Goal: Information Seeking & Learning: Learn about a topic

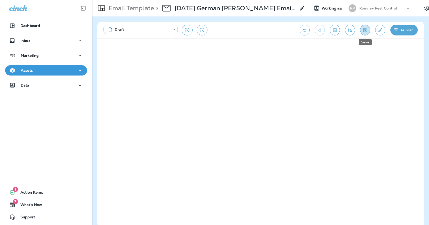
click at [367, 32] on icon "Save" at bounding box center [365, 29] width 5 height 5
click at [363, 29] on button "Save" at bounding box center [365, 30] width 10 height 11
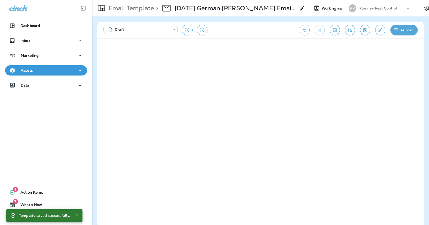
click at [377, 28] on button "Edit details" at bounding box center [381, 30] width 10 height 11
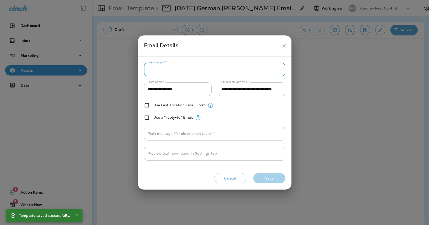
click at [190, 67] on input "Email subject   *" at bounding box center [215, 70] width 142 height 14
paste input "**********"
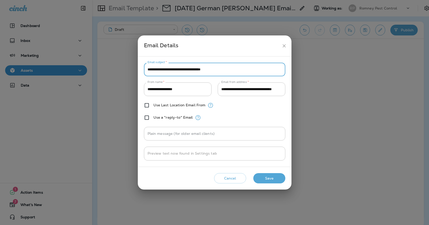
type input "**********"
click at [267, 179] on button "Save" at bounding box center [270, 178] width 32 height 11
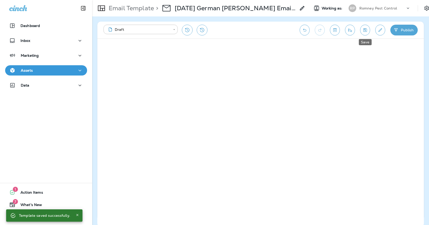
click at [363, 29] on icon "Save" at bounding box center [365, 29] width 5 height 5
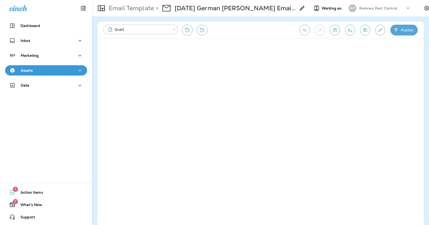
click at [79, 69] on icon "button" at bounding box center [80, 70] width 6 height 6
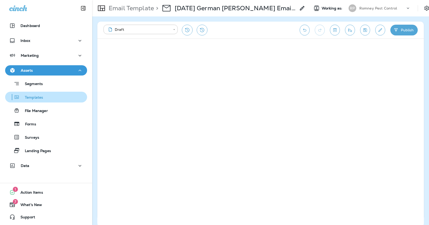
click at [67, 93] on button "Templates" at bounding box center [46, 97] width 82 height 11
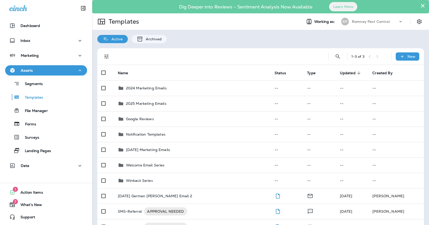
click at [426, 8] on div "Dig Deeper into Reviews - Sentiment Analysis Now Available Learn More" at bounding box center [261, 6] width 332 height 11
click at [421, 7] on button "×" at bounding box center [423, 6] width 5 height 8
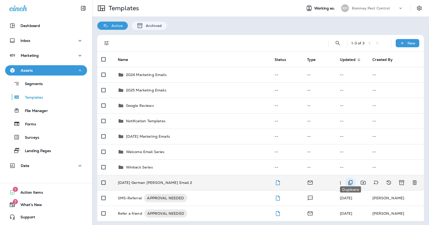
click at [349, 179] on icon "Duplicate" at bounding box center [351, 182] width 6 height 6
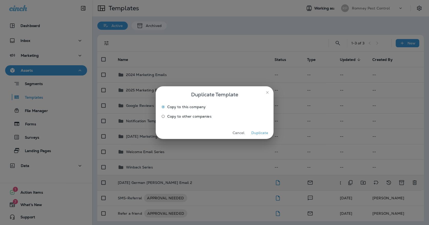
click at [168, 117] on span "Copy to other companies" at bounding box center [189, 116] width 44 height 4
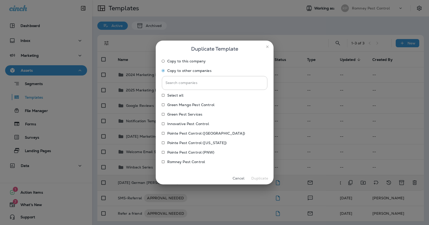
click at [189, 151] on p "Pointe Pest Control (PNW)" at bounding box center [190, 152] width 47 height 4
click at [191, 126] on label "Innovative Pest Control" at bounding box center [211, 123] width 104 height 8
click at [189, 115] on p "Green Pest Services" at bounding box center [184, 114] width 35 height 4
click at [189, 105] on p "Green Mango Pest Control" at bounding box center [190, 105] width 47 height 4
click at [256, 176] on button "Duplicate" at bounding box center [259, 178] width 19 height 8
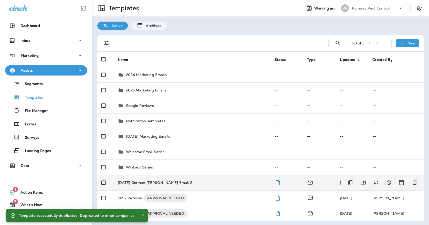
click at [176, 180] on div "[DATE] German [PERSON_NAME] Email 2" at bounding box center [192, 182] width 149 height 4
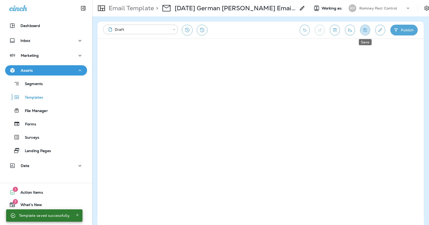
click at [363, 28] on icon "Save" at bounding box center [365, 29] width 5 height 5
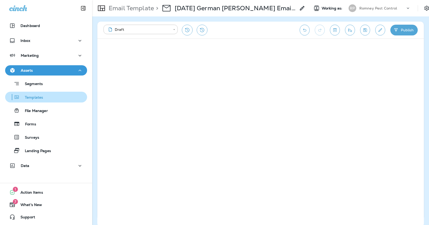
click at [71, 97] on div "Templates" at bounding box center [46, 97] width 78 height 8
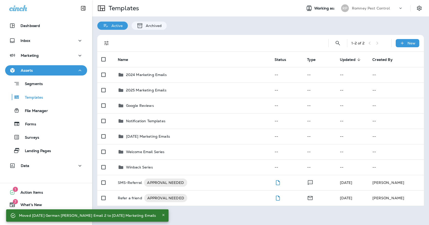
click at [373, 7] on p "Romney Pest Control" at bounding box center [371, 8] width 38 height 4
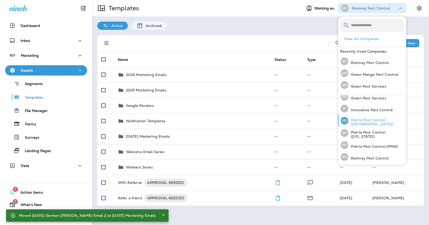
scroll to position [16, 0]
click at [369, 148] on p "Pointe Pest Control (PNW)" at bounding box center [374, 147] width 50 height 4
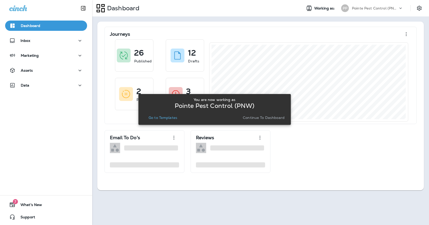
click at [173, 117] on p "Go to Templates" at bounding box center [163, 117] width 29 height 4
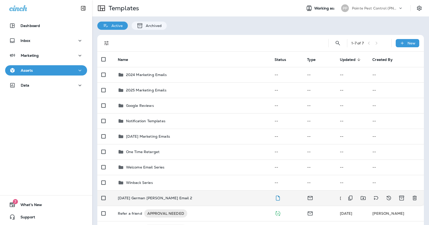
click at [161, 190] on td "[DATE] German [PERSON_NAME] Email 2" at bounding box center [192, 197] width 157 height 15
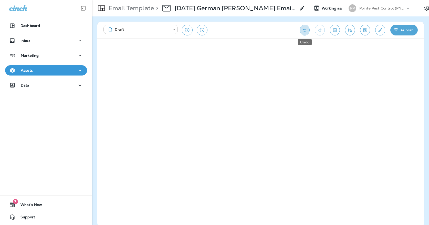
click at [306, 31] on icon "Undo" at bounding box center [304, 29] width 3 height 3
click at [320, 31] on icon "Redo" at bounding box center [319, 29] width 5 height 5
click at [427, 95] on div "**********" at bounding box center [260, 120] width 337 height 208
click at [364, 33] on button "Save" at bounding box center [365, 30] width 10 height 11
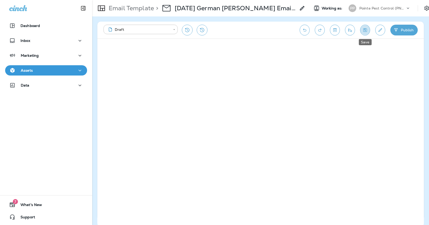
click at [367, 32] on icon "Save" at bounding box center [366, 30] width 4 height 4
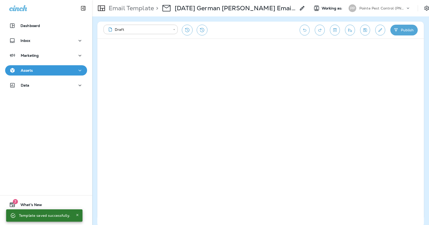
click at [39, 69] on div "Assets" at bounding box center [46, 70] width 74 height 6
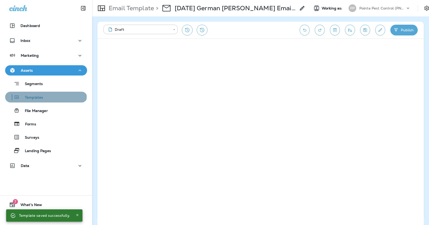
click at [35, 96] on p "Templates" at bounding box center [31, 97] width 23 height 5
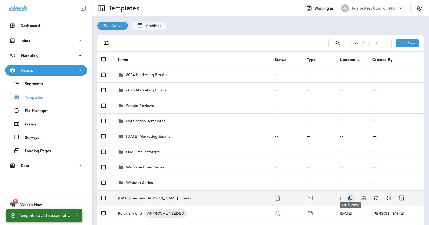
click at [351, 195] on icon "Duplicate" at bounding box center [351, 198] width 6 height 6
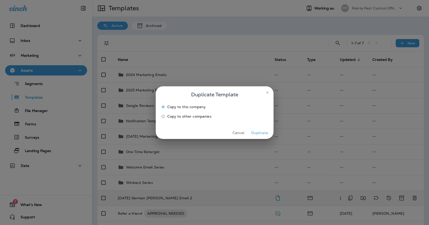
click at [176, 115] on span "Copy to other companies" at bounding box center [189, 116] width 44 height 4
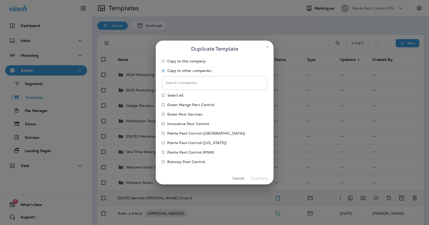
click at [184, 140] on p "Pointe Pest Control ([US_STATE])" at bounding box center [196, 142] width 59 height 4
click at [186, 133] on p "Pointe Pest Control ([GEOGRAPHIC_DATA])" at bounding box center [206, 133] width 78 height 4
click at [256, 178] on button "Duplicate" at bounding box center [259, 178] width 19 height 8
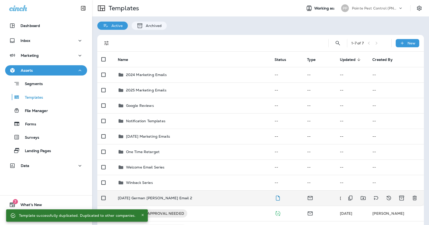
click at [213, 196] on div "[DATE] German [PERSON_NAME] Email 2" at bounding box center [192, 198] width 149 height 4
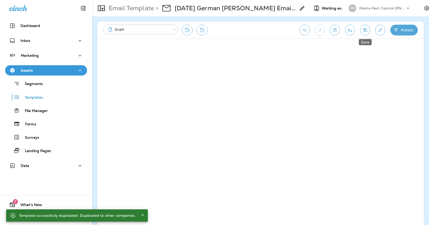
click at [367, 33] on button "Save" at bounding box center [365, 30] width 10 height 11
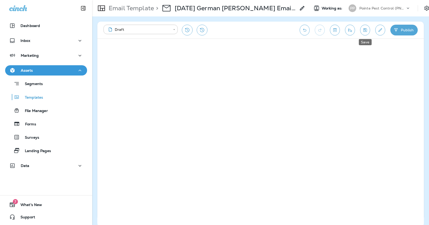
click at [367, 32] on icon "Save" at bounding box center [365, 29] width 5 height 5
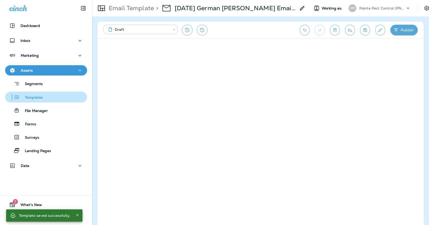
click at [33, 96] on p "Templates" at bounding box center [31, 97] width 23 height 5
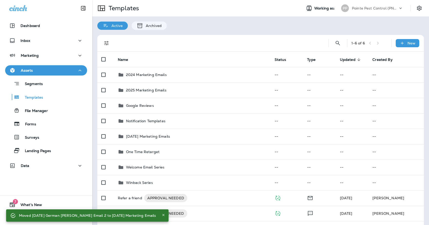
click at [357, 11] on div "Pointe Pest Control (PNW)" at bounding box center [375, 8] width 46 height 8
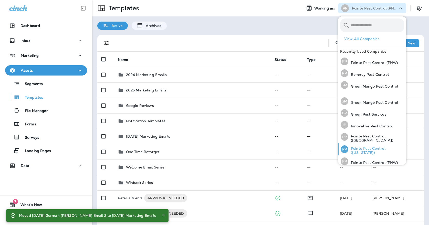
click at [361, 152] on p "Pointe Pest Control ([US_STATE])" at bounding box center [377, 150] width 56 height 8
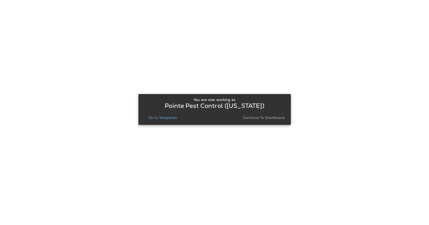
click at [175, 116] on p "Go to Templates" at bounding box center [163, 117] width 29 height 4
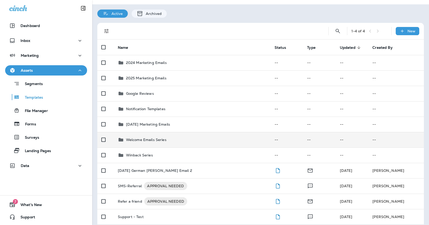
scroll to position [12, 0]
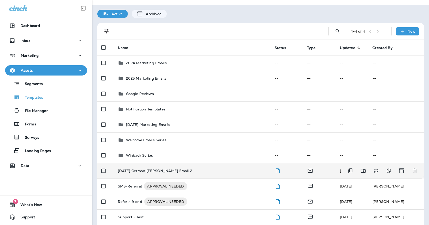
click at [168, 168] on p "[DATE] German [PERSON_NAME] Email 2" at bounding box center [155, 170] width 74 height 4
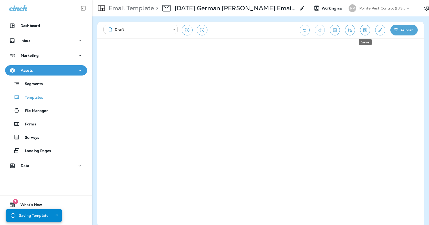
click at [362, 29] on button "Save" at bounding box center [365, 30] width 10 height 11
click at [365, 28] on icon "Save" at bounding box center [366, 30] width 4 height 4
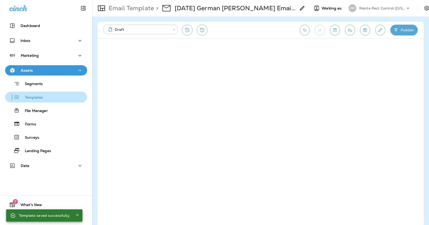
click at [20, 96] on p "Templates" at bounding box center [31, 97] width 23 height 5
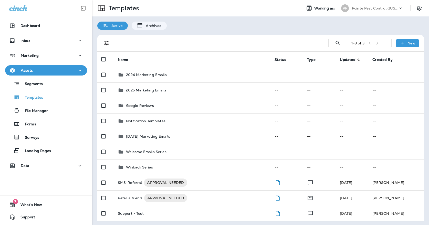
click at [366, 10] on p "Pointe Pest Control ([US_STATE])" at bounding box center [375, 8] width 46 height 4
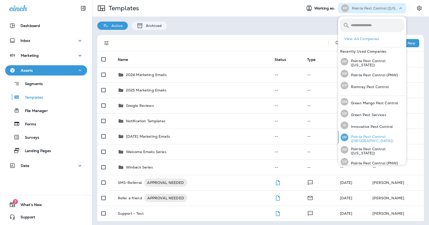
click at [370, 138] on p "Pointe Pest Control ([GEOGRAPHIC_DATA])" at bounding box center [377, 138] width 56 height 8
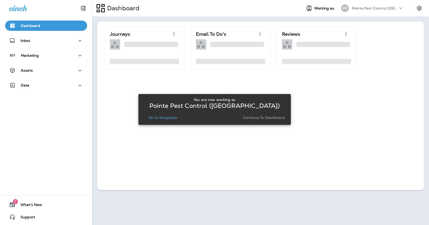
click at [156, 117] on p "Go to Templates" at bounding box center [163, 117] width 29 height 4
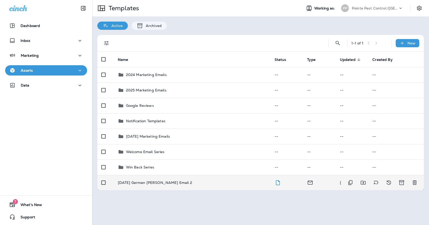
click at [153, 180] on p "[DATE] German [PERSON_NAME] Email 2" at bounding box center [155, 182] width 74 height 4
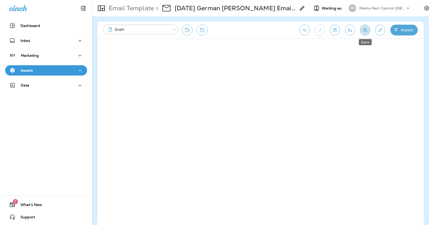
click at [366, 31] on icon "Save" at bounding box center [366, 30] width 4 height 4
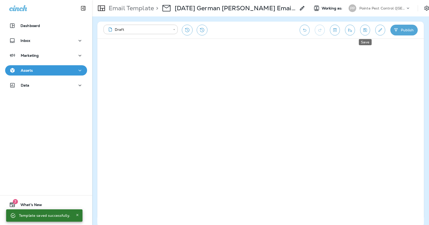
click at [367, 32] on icon "Save" at bounding box center [366, 30] width 4 height 4
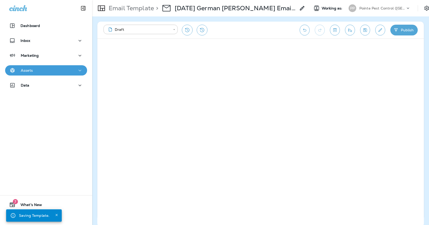
click at [72, 73] on div "Assets" at bounding box center [46, 70] width 74 height 6
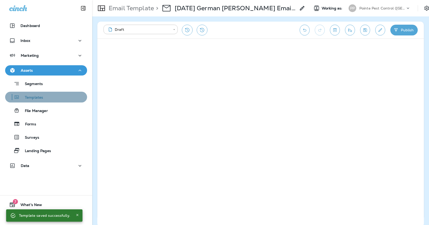
click at [54, 97] on div "Templates" at bounding box center [46, 97] width 78 height 8
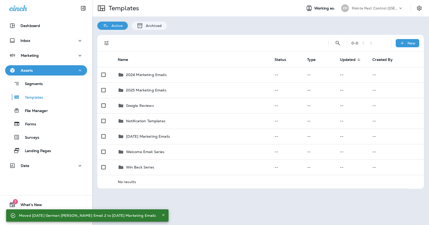
click at [359, 11] on div "Pointe Pest Control ([GEOGRAPHIC_DATA])" at bounding box center [375, 8] width 46 height 8
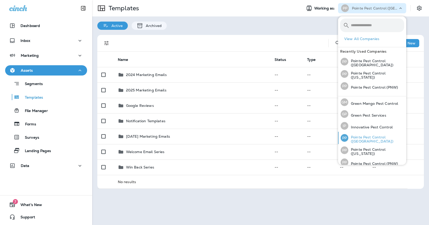
click at [370, 139] on p "Pointe Pest Control ([GEOGRAPHIC_DATA])" at bounding box center [377, 139] width 56 height 8
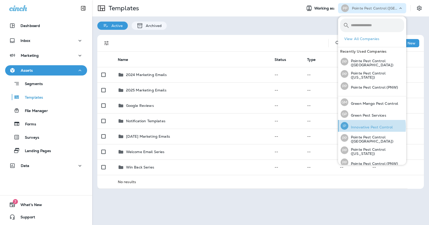
click at [368, 126] on p "Innovative Pest Control" at bounding box center [371, 127] width 44 height 4
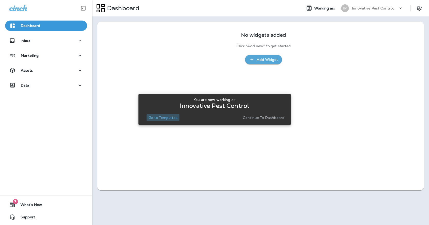
click at [178, 117] on button "Go to Templates" at bounding box center [163, 117] width 33 height 7
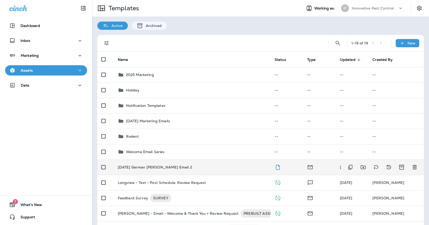
click at [159, 165] on td "[DATE] German [PERSON_NAME] Email 2" at bounding box center [192, 166] width 157 height 15
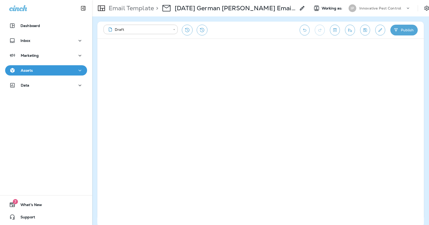
click at [366, 31] on icon "Save" at bounding box center [365, 29] width 5 height 5
click at [363, 32] on icon "Save" at bounding box center [365, 29] width 5 height 5
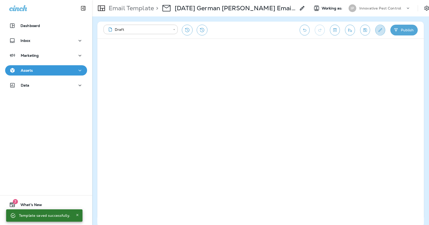
click at [379, 28] on icon "Edit details" at bounding box center [380, 29] width 5 height 5
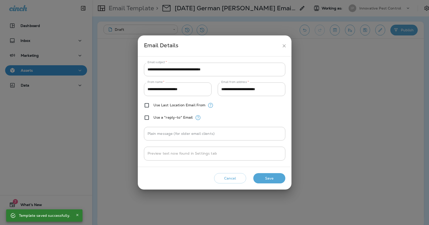
click at [279, 45] on div "Email Details" at bounding box center [212, 45] width 136 height 9
click at [285, 45] on icon "close" at bounding box center [284, 45] width 5 height 5
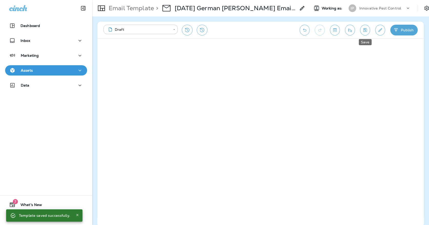
click at [363, 31] on icon "Save" at bounding box center [365, 29] width 5 height 5
click at [59, 68] on div "Assets" at bounding box center [46, 70] width 74 height 6
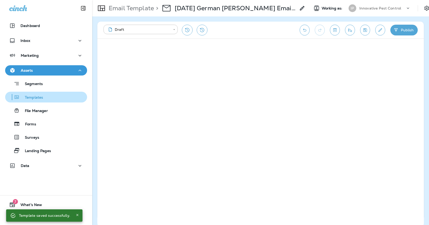
click at [43, 98] on p "Templates" at bounding box center [31, 97] width 23 height 5
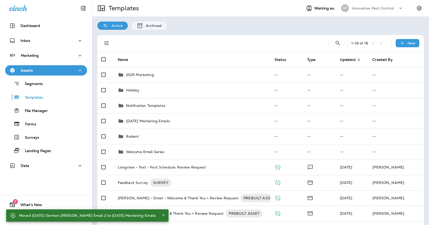
click at [378, 6] on p "Innovative Pest Control" at bounding box center [373, 8] width 42 height 4
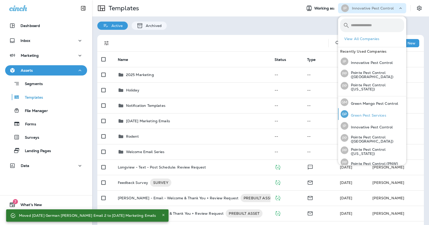
click at [355, 113] on p "Green Pest Services" at bounding box center [368, 115] width 38 height 4
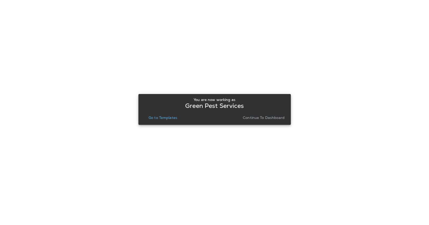
click at [154, 119] on p "Go to Templates" at bounding box center [163, 117] width 29 height 4
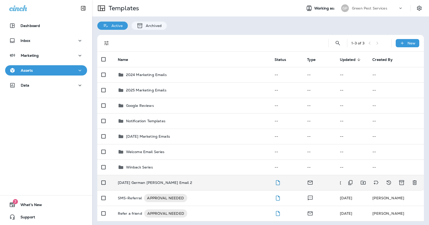
click at [156, 180] on p "[DATE] German [PERSON_NAME] Email 2" at bounding box center [155, 182] width 74 height 4
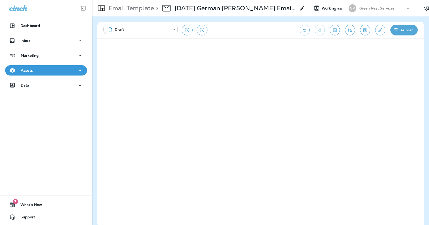
click at [382, 10] on div "Green Pest Services" at bounding box center [383, 8] width 46 height 8
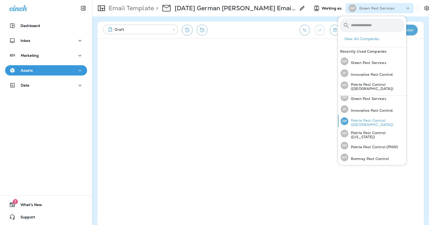
scroll to position [16, 0]
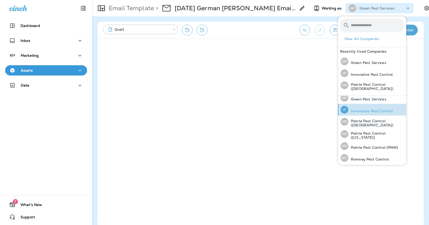
click at [380, 110] on p "Innovative Pest Control" at bounding box center [371, 111] width 44 height 4
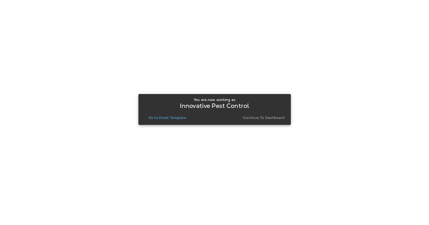
click at [174, 115] on button "Go to Email Template" at bounding box center [168, 117] width 42 height 7
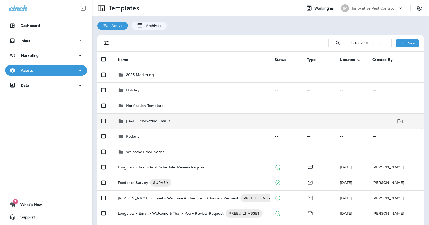
click at [173, 121] on td "[DATE] Marketing Emails" at bounding box center [192, 120] width 157 height 15
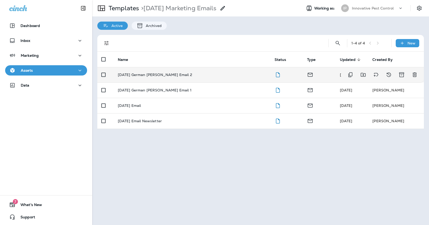
click at [166, 74] on td "[DATE] German [PERSON_NAME] Email 2" at bounding box center [192, 74] width 157 height 15
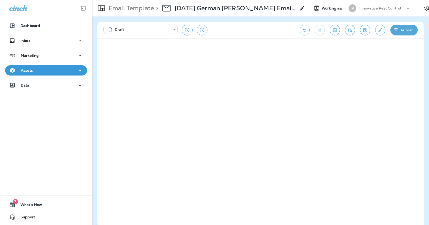
click at [367, 13] on div "IP Innovative Pest Control" at bounding box center [380, 8] width 68 height 10
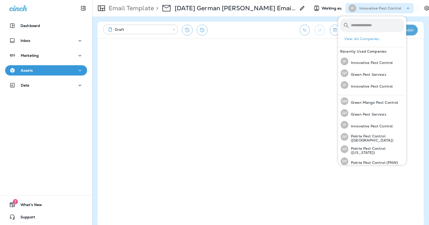
click at [307, 21] on div "**********" at bounding box center [260, 120] width 337 height 208
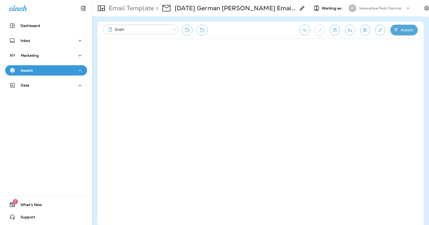
click at [362, 31] on button "Save" at bounding box center [365, 30] width 10 height 11
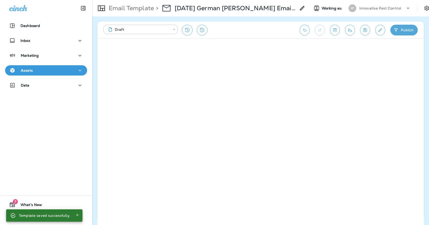
click at [350, 7] on div "IP" at bounding box center [353, 8] width 14 height 8
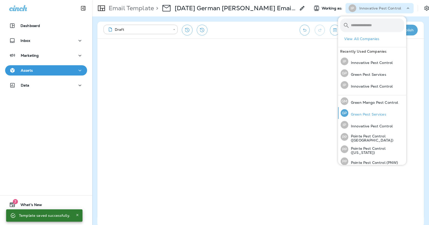
click at [364, 113] on p "Green Pest Services" at bounding box center [368, 114] width 38 height 4
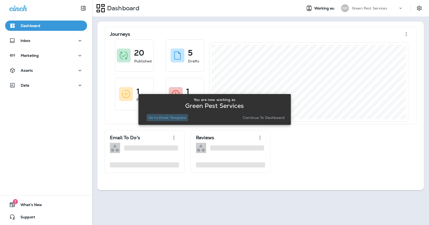
click at [171, 115] on p "Go to Email Template" at bounding box center [168, 117] width 38 height 4
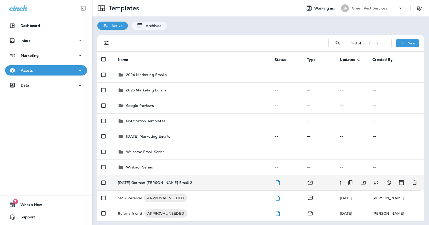
click at [168, 175] on td "[DATE] German [PERSON_NAME] Email 2" at bounding box center [192, 182] width 157 height 15
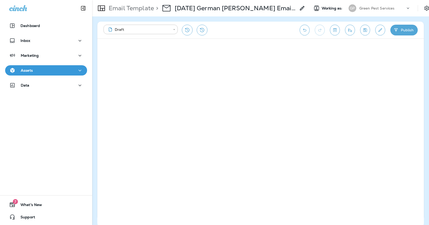
click at [367, 32] on icon "Save" at bounding box center [365, 29] width 5 height 5
click at [364, 29] on icon "Save" at bounding box center [365, 29] width 5 height 5
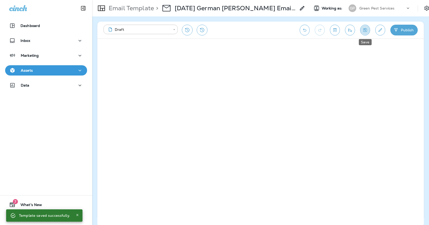
click at [365, 27] on button "Save" at bounding box center [365, 30] width 10 height 11
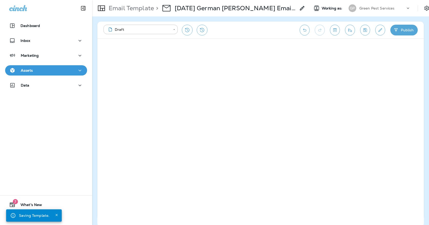
click at [62, 71] on div "Assets" at bounding box center [46, 70] width 74 height 6
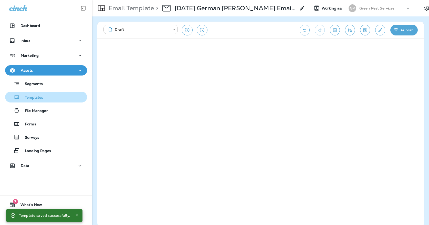
click at [50, 101] on button "Templates" at bounding box center [46, 97] width 82 height 11
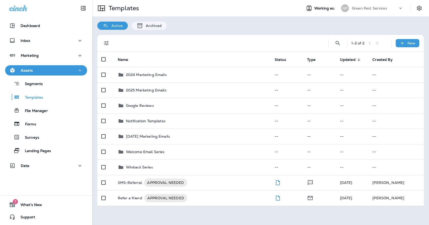
click at [363, 9] on p "Green Pest Services" at bounding box center [369, 8] width 35 height 4
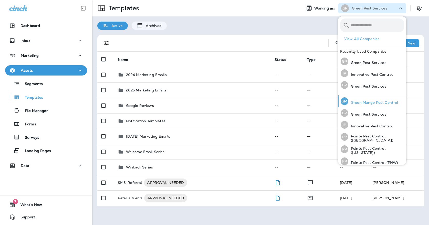
click at [363, 98] on div "[PERSON_NAME] Mango Pest Control" at bounding box center [370, 101] width 62 height 12
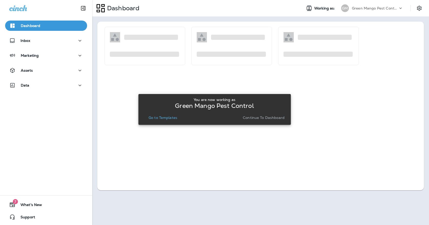
click at [164, 120] on button "Go to Templates" at bounding box center [163, 117] width 33 height 7
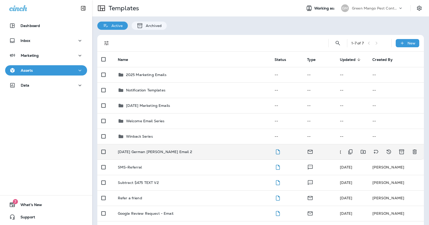
click at [176, 144] on td "[DATE] German [PERSON_NAME] Email 2" at bounding box center [192, 151] width 157 height 15
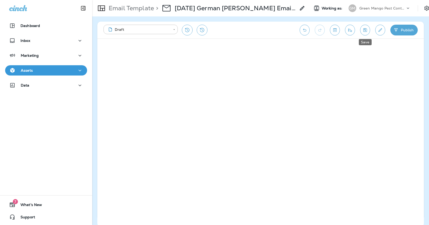
click at [368, 32] on button "Save" at bounding box center [365, 30] width 10 height 11
click at [364, 29] on icon "Save" at bounding box center [366, 30] width 4 height 4
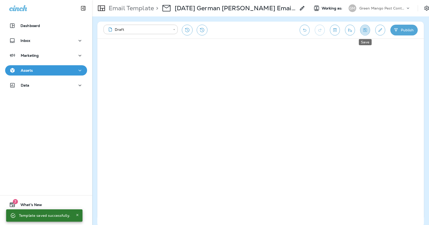
click at [365, 26] on button "Save" at bounding box center [365, 30] width 10 height 11
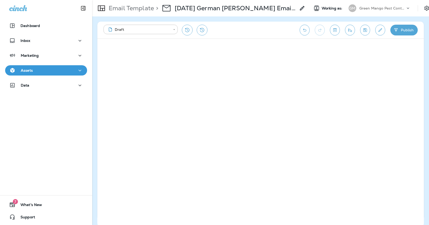
click at [55, 71] on div "Assets" at bounding box center [46, 70] width 74 height 6
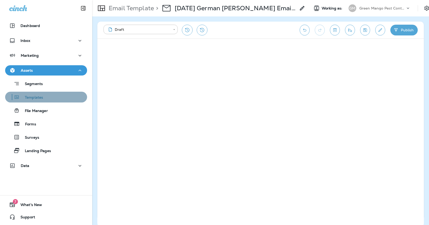
click at [50, 98] on div "Templates" at bounding box center [46, 97] width 78 height 8
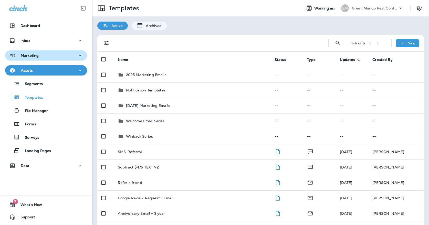
click at [34, 59] on button "Marketing" at bounding box center [46, 55] width 82 height 10
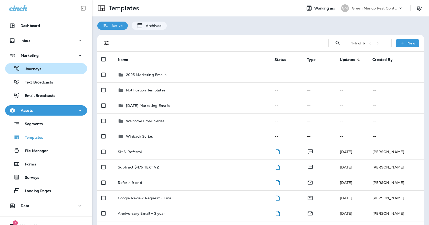
click at [34, 65] on div "Journeys" at bounding box center [24, 69] width 34 height 8
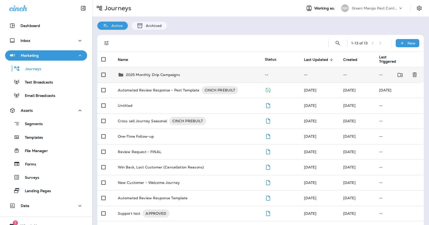
click at [122, 73] on icon at bounding box center [121, 74] width 5 height 3
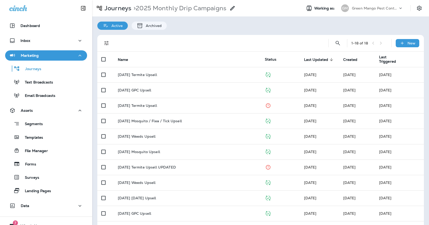
click at [122, 73] on p "[DATE] Termite Upsell" at bounding box center [137, 75] width 39 height 4
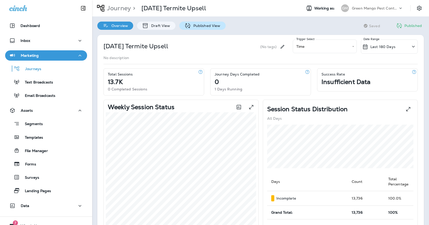
click at [187, 27] on icon at bounding box center [188, 26] width 6 height 6
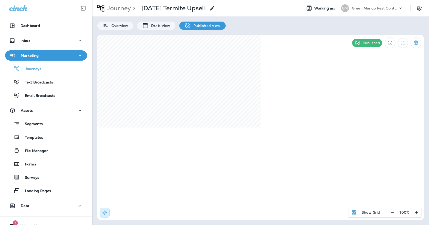
click at [350, 12] on div "GM" at bounding box center [345, 8] width 14 height 8
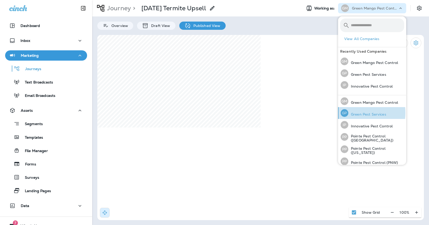
click at [350, 113] on p "Green Pest Services" at bounding box center [368, 114] width 38 height 4
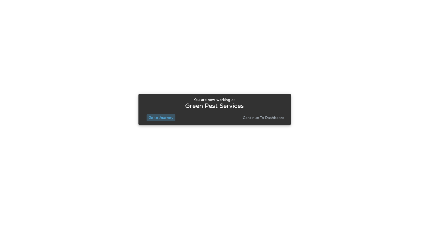
click at [164, 120] on button "Go to Journey" at bounding box center [161, 117] width 29 height 7
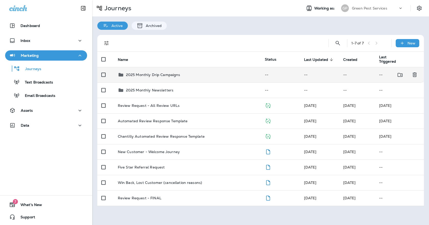
click at [171, 73] on p "2025 Monthly Drip Campaigns" at bounding box center [153, 75] width 54 height 4
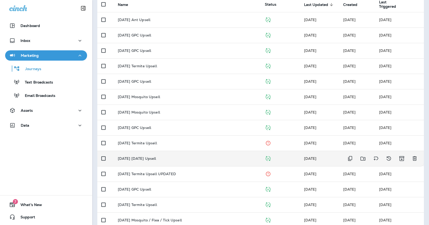
scroll to position [55, 0]
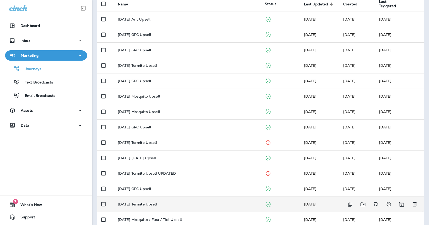
click at [148, 202] on p "[DATE] Termite Upsell" at bounding box center [137, 204] width 39 height 4
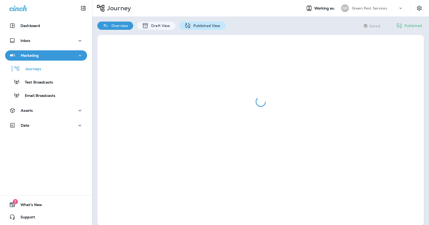
click at [197, 26] on p "Published View" at bounding box center [206, 26] width 30 height 4
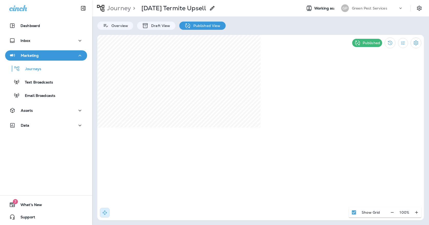
click at [349, 12] on div "GP" at bounding box center [345, 8] width 14 height 8
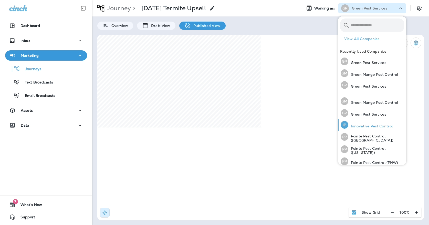
click at [352, 122] on div "IP Innovative Pest Control" at bounding box center [367, 125] width 56 height 12
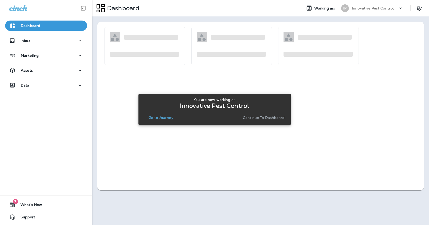
click at [162, 118] on p "Go to Journey" at bounding box center [161, 117] width 25 height 4
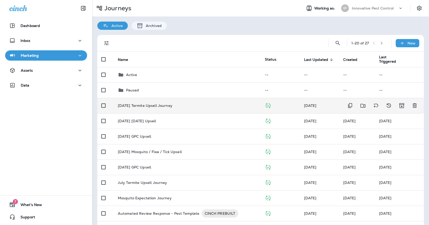
click at [162, 103] on p "[DATE] Termite Upsell Journey" at bounding box center [145, 105] width 55 height 4
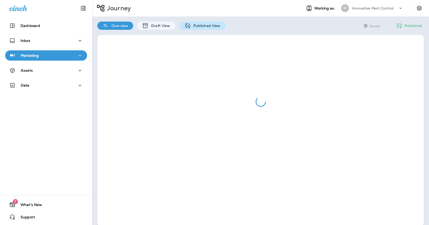
click at [189, 26] on icon at bounding box center [188, 26] width 6 height 6
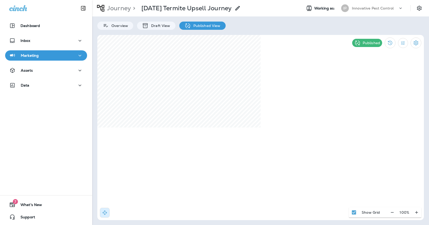
click at [357, 11] on div "Innovative Pest Control" at bounding box center [375, 8] width 46 height 8
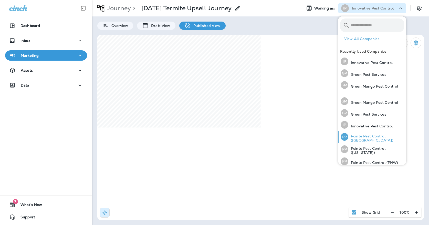
click at [357, 135] on div "PP Pointe Pest Control ([GEOGRAPHIC_DATA])" at bounding box center [373, 136] width 68 height 12
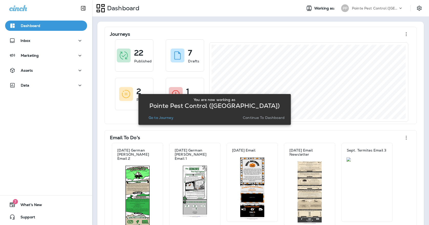
click at [165, 121] on div "You are now working as Pointe Pest Control ([GEOGRAPHIC_DATA]) Go to Journey Co…" at bounding box center [215, 109] width 144 height 28
click at [165, 119] on p "Go to Journey" at bounding box center [161, 117] width 25 height 4
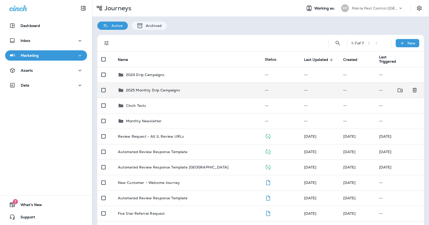
click at [169, 88] on p "2025 Monthly Drip Campaigns" at bounding box center [153, 90] width 54 height 4
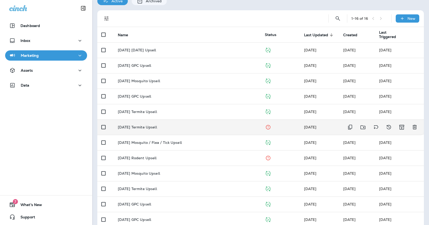
scroll to position [28, 0]
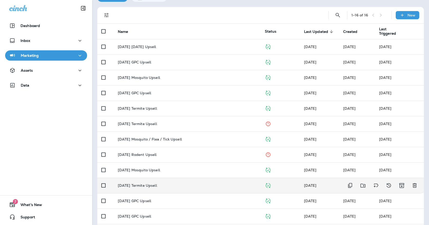
click at [157, 183] on p "[DATE] Termite Upsell" at bounding box center [137, 185] width 39 height 4
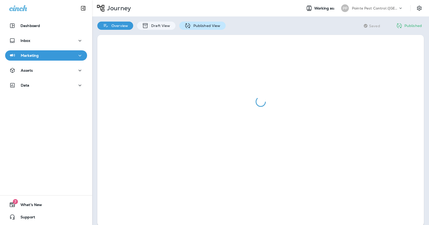
click at [193, 27] on p "Published View" at bounding box center [206, 26] width 30 height 4
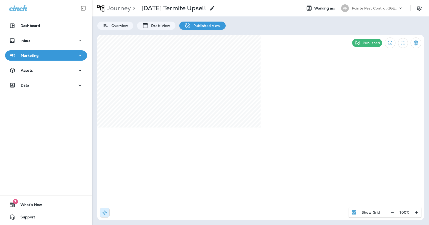
click at [353, 8] on p "Pointe Pest Control ([GEOGRAPHIC_DATA])" at bounding box center [375, 8] width 46 height 4
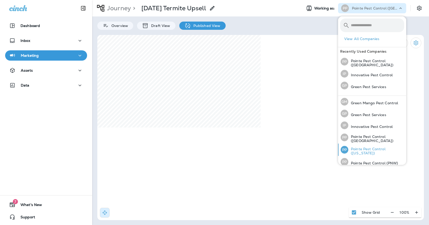
click at [347, 147] on div "PP" at bounding box center [345, 150] width 8 height 8
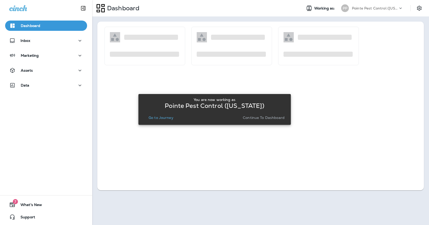
click at [151, 116] on p "Go to Journey" at bounding box center [161, 117] width 25 height 4
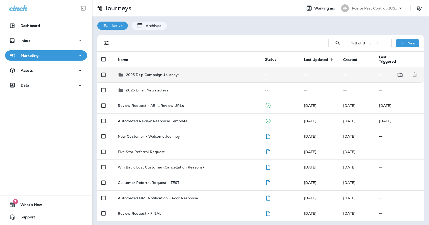
click at [161, 73] on p "2025 Drip Campaign Journeys" at bounding box center [153, 75] width 54 height 4
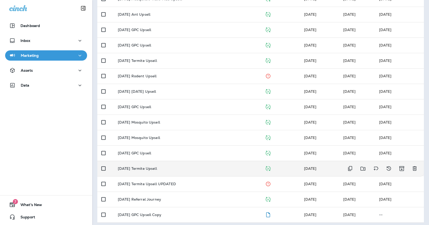
scroll to position [106, 0]
click at [153, 167] on p "[DATE] Termite Upsell" at bounding box center [137, 168] width 39 height 4
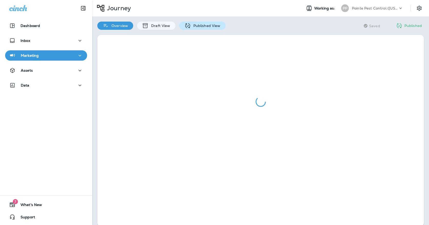
click at [204, 28] on div "Published View" at bounding box center [202, 26] width 46 height 8
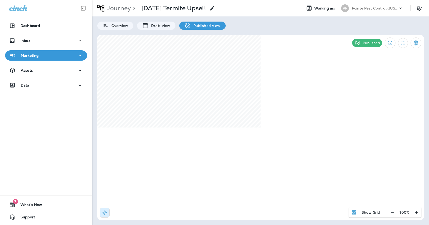
click at [348, 11] on div "PP" at bounding box center [345, 8] width 8 height 8
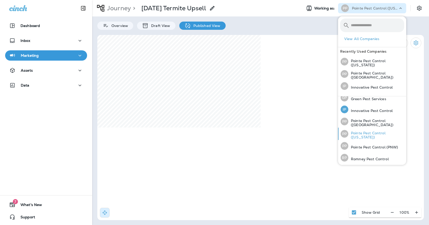
scroll to position [16, 0]
click at [366, 143] on div "PP Pointe Pest Control (PNW)" at bounding box center [370, 146] width 62 height 12
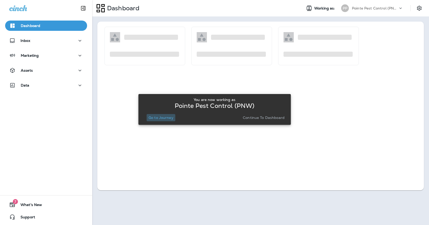
click at [159, 118] on p "Go to Journey" at bounding box center [161, 117] width 25 height 4
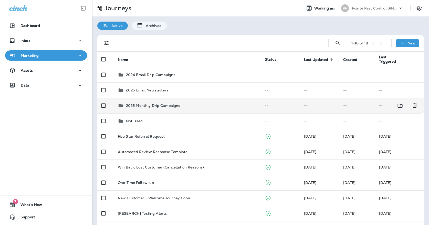
click at [158, 102] on div "2025 Monthly Drip Campaigns" at bounding box center [153, 105] width 54 height 6
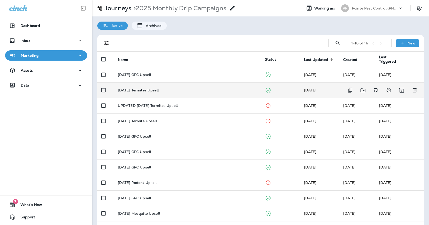
click at [163, 88] on div "[DATE] Termites Upsell" at bounding box center [187, 90] width 139 height 4
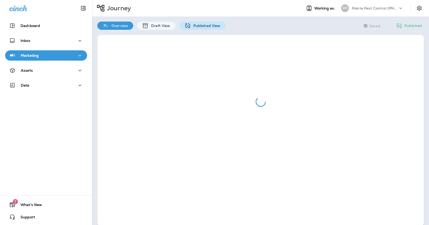
click at [196, 26] on p "Published View" at bounding box center [206, 26] width 30 height 4
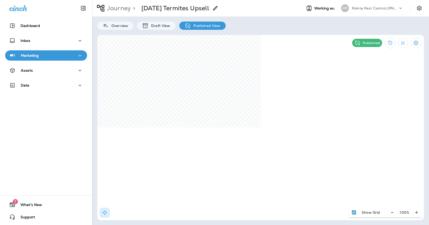
click at [342, 9] on div "PP" at bounding box center [345, 8] width 8 height 8
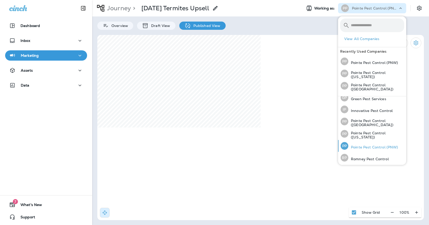
scroll to position [16, 0]
click at [366, 157] on p "Romney Pest Control" at bounding box center [369, 159] width 41 height 4
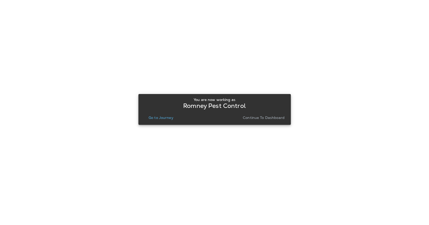
click at [172, 117] on p "Go to Journey" at bounding box center [161, 117] width 25 height 4
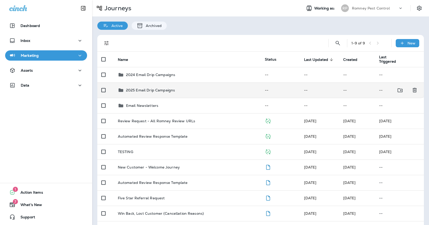
click at [167, 88] on p "2025 Email Drip Campaigns" at bounding box center [150, 90] width 49 height 4
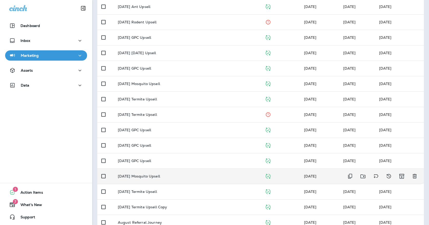
scroll to position [84, 0]
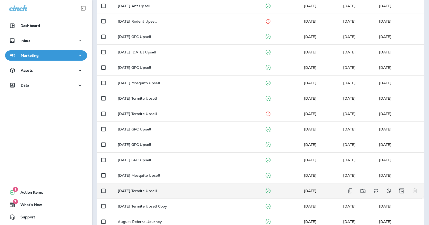
click at [153, 190] on td "[DATE] Termite Upsell" at bounding box center [187, 190] width 147 height 15
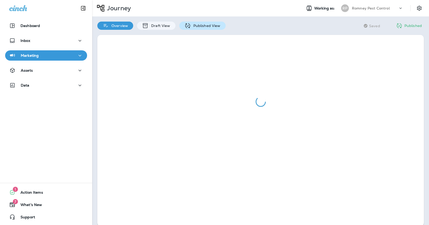
click at [195, 28] on div "Published View" at bounding box center [202, 26] width 46 height 8
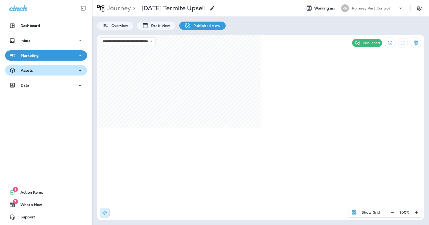
click at [68, 72] on div "Assets" at bounding box center [46, 70] width 74 height 6
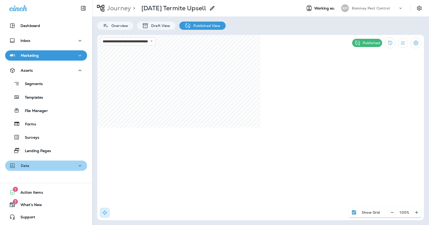
click at [58, 164] on div "Data" at bounding box center [46, 165] width 74 height 6
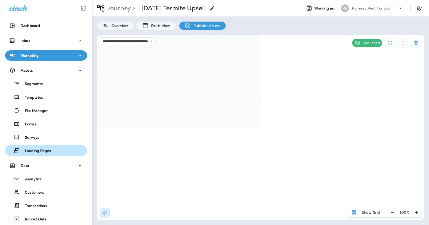
click at [58, 149] on div "Landing Pages" at bounding box center [46, 150] width 78 height 8
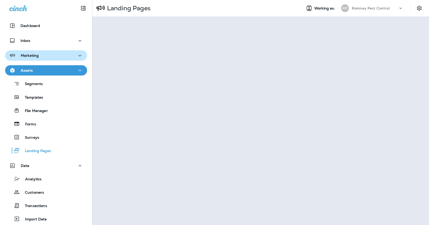
click at [48, 55] on div "Marketing" at bounding box center [46, 55] width 74 height 6
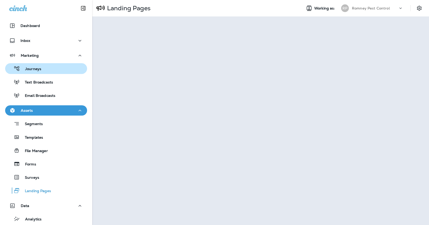
click at [47, 67] on div "Journeys" at bounding box center [46, 69] width 78 height 8
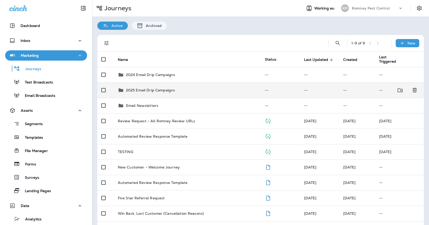
click at [134, 90] on div "2025 Email Drip Campaigns" at bounding box center [150, 90] width 49 height 6
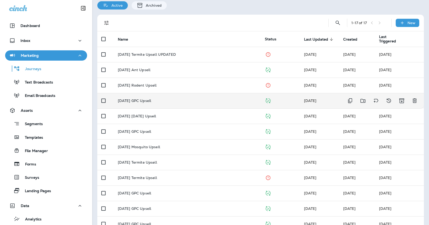
scroll to position [21, 0]
click at [151, 99] on p "[DATE] GPC Upsell" at bounding box center [134, 100] width 33 height 4
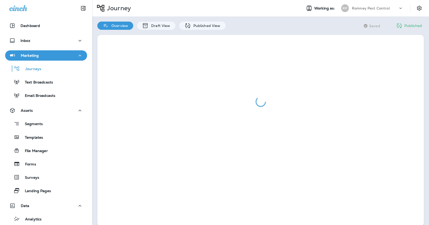
click at [197, 30] on div at bounding box center [260, 130] width 337 height 201
click at [198, 23] on div "Published View" at bounding box center [202, 26] width 46 height 8
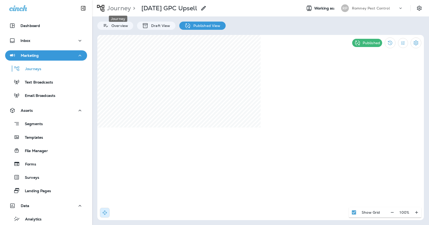
click at [123, 11] on p "Journey" at bounding box center [118, 8] width 26 height 8
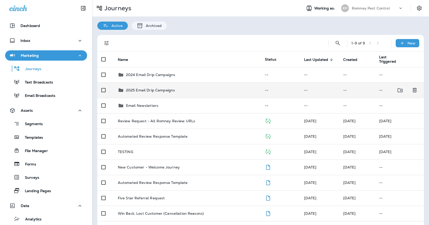
click at [162, 91] on td "2025 Email Drip Campaigns" at bounding box center [187, 89] width 147 height 15
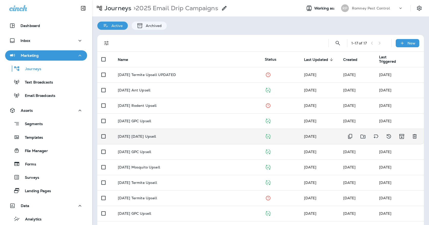
click at [169, 135] on div "[DATE] [DATE] Upsell" at bounding box center [187, 136] width 139 height 4
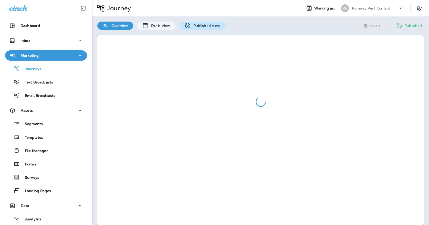
click at [189, 28] on icon at bounding box center [187, 25] width 5 height 5
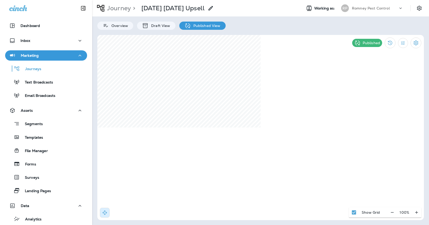
click at [351, 11] on div "RP" at bounding box center [345, 8] width 14 height 8
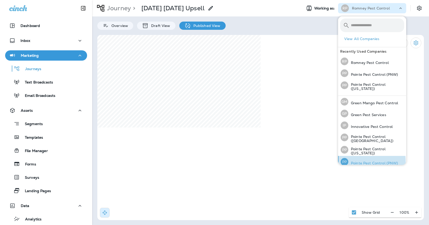
click at [353, 161] on p "Pointe Pest Control (PNW)" at bounding box center [374, 163] width 50 height 4
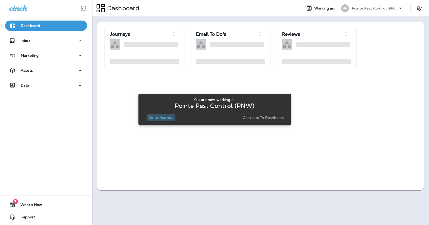
click at [170, 116] on p "Go to Journey" at bounding box center [161, 117] width 25 height 4
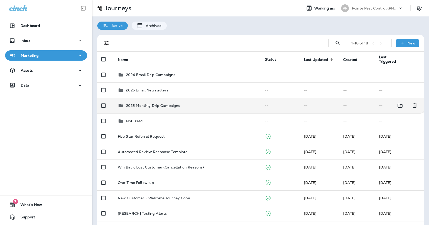
click at [176, 102] on div "2025 Monthly Drip Campaigns" at bounding box center [153, 105] width 54 height 6
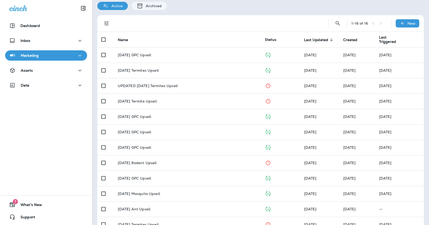
scroll to position [34, 0]
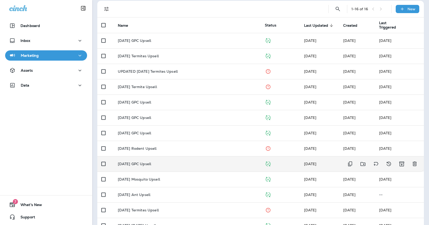
click at [151, 162] on p "[DATE] GPC Upsell" at bounding box center [134, 164] width 33 height 4
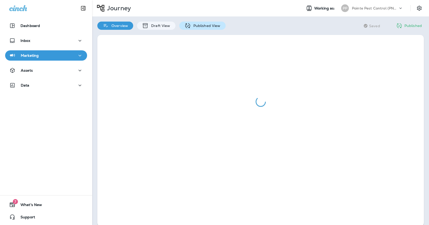
click at [188, 27] on icon at bounding box center [187, 25] width 5 height 5
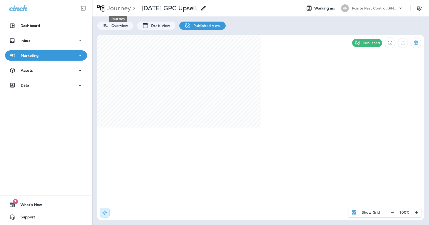
click at [122, 7] on p "Journey" at bounding box center [118, 8] width 26 height 8
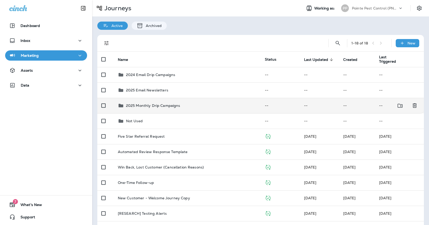
click at [142, 98] on td "2025 Monthly Drip Campaigns" at bounding box center [187, 105] width 147 height 15
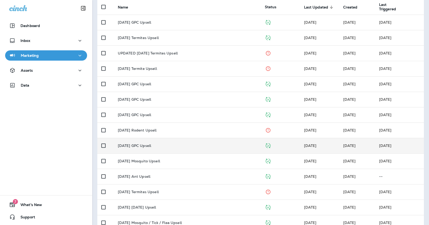
scroll to position [65, 0]
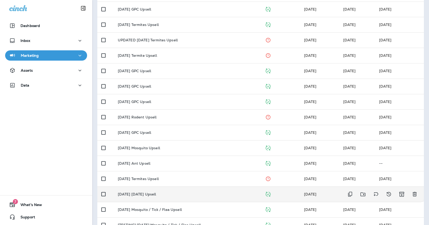
click at [157, 187] on td "[DATE] [DATE] Upsell" at bounding box center [187, 193] width 147 height 15
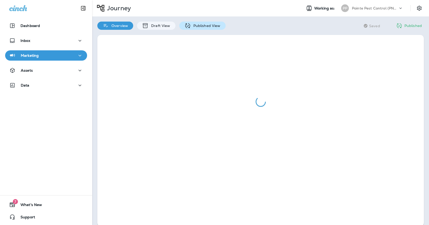
click at [191, 26] on p "Published View" at bounding box center [206, 26] width 30 height 4
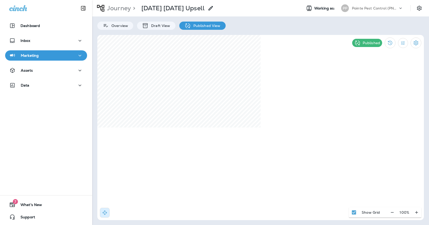
click at [348, 10] on div "PP" at bounding box center [345, 8] width 8 height 8
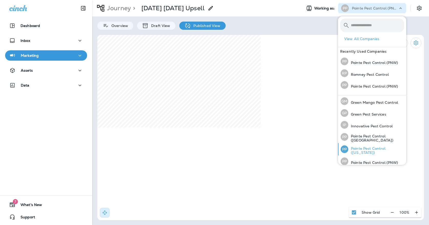
click at [355, 152] on p "Pointe Pest Control ([US_STATE])" at bounding box center [377, 150] width 56 height 8
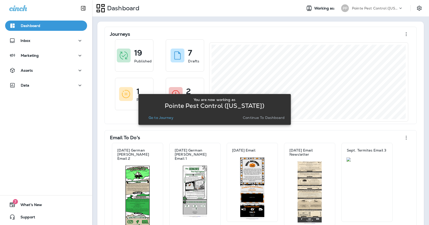
click at [162, 121] on div "You are now working as Pointe Pest Control ([US_STATE]) Go to Journey Continue …" at bounding box center [215, 109] width 144 height 28
click at [162, 118] on p "Go to Journey" at bounding box center [161, 117] width 25 height 4
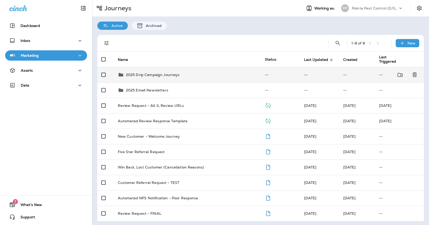
click at [172, 73] on p "2025 Drip Campaign Journeys" at bounding box center [153, 75] width 54 height 4
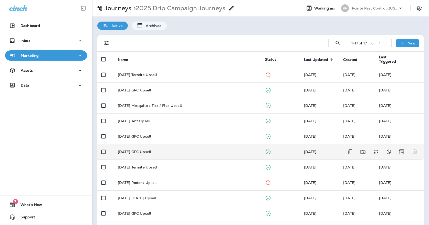
click at [168, 149] on div "[DATE] GPC Upsell" at bounding box center [187, 151] width 139 height 4
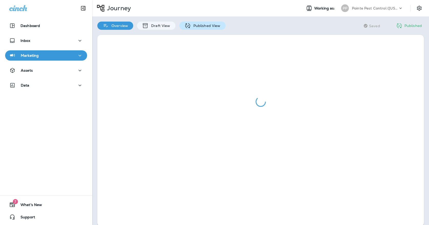
click at [195, 29] on div "Published View" at bounding box center [202, 26] width 46 height 8
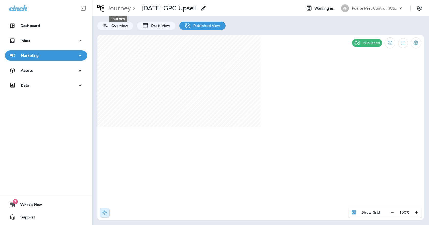
click at [124, 9] on p "Journey" at bounding box center [118, 8] width 26 height 8
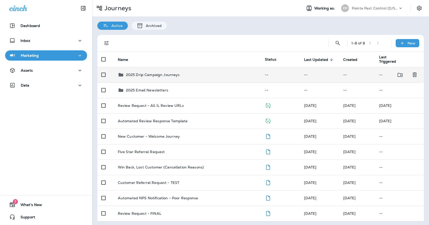
click at [147, 73] on p "2025 Drip Campaign Journeys" at bounding box center [153, 75] width 54 height 4
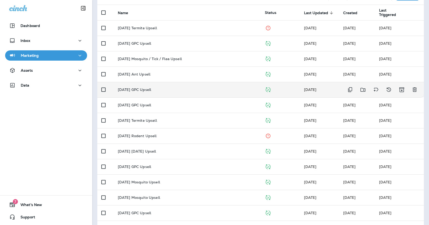
scroll to position [50, 0]
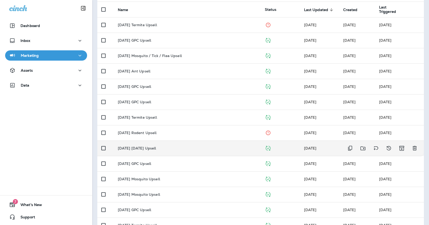
click at [156, 146] on p "[DATE] [DATE] Upsell" at bounding box center [137, 148] width 38 height 4
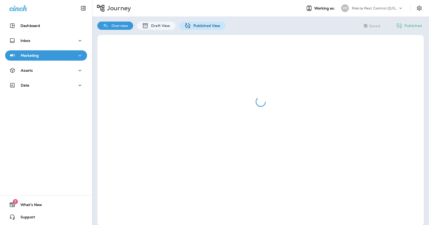
click at [194, 27] on p "Published View" at bounding box center [206, 26] width 30 height 4
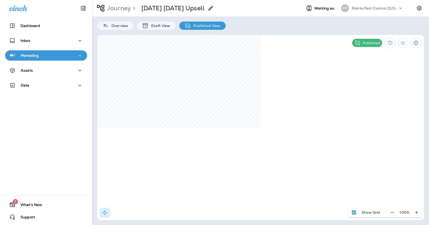
click at [358, 8] on p "Pointe Pest Control ([US_STATE])" at bounding box center [375, 8] width 46 height 4
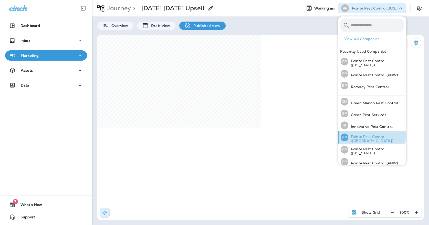
click at [359, 133] on div "PP Pointe Pest Control ([GEOGRAPHIC_DATA])" at bounding box center [373, 137] width 68 height 12
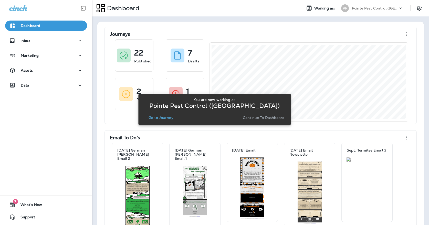
click at [166, 117] on p "Go to Journey" at bounding box center [161, 117] width 25 height 4
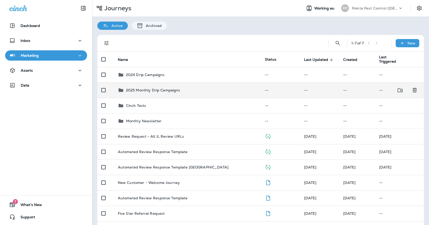
click at [168, 88] on p "2025 Monthly Drip Campaigns" at bounding box center [153, 90] width 54 height 4
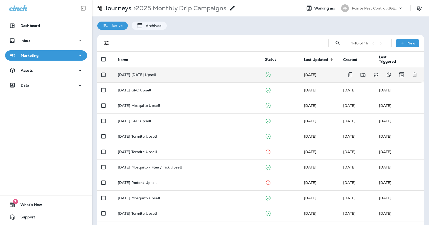
click at [171, 73] on div "[DATE] [DATE] Upsell" at bounding box center [187, 75] width 139 height 4
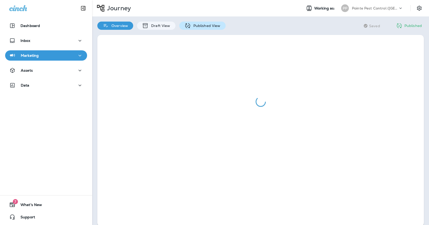
click at [190, 23] on div "Published View" at bounding box center [202, 26] width 46 height 8
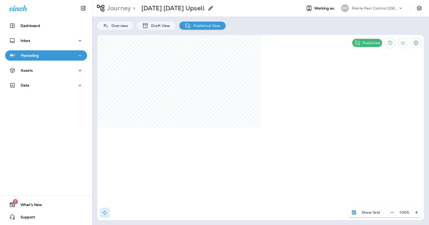
click at [122, 6] on p "Journey" at bounding box center [118, 8] width 26 height 8
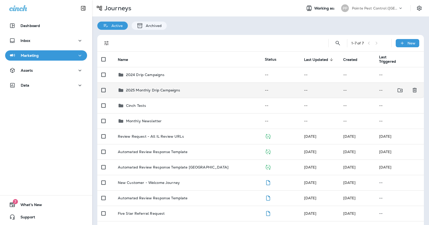
click at [172, 88] on p "2025 Monthly Drip Campaigns" at bounding box center [153, 90] width 54 height 4
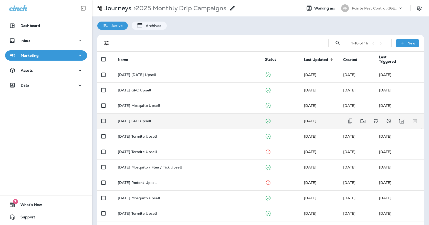
click at [165, 119] on div "[DATE] GPC Upsell" at bounding box center [187, 121] width 139 height 4
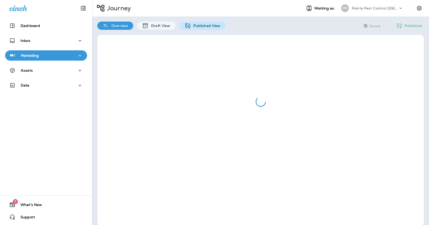
click at [189, 24] on icon at bounding box center [188, 26] width 6 height 6
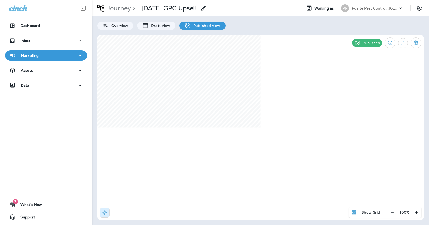
click at [362, 6] on p "Pointe Pest Control ([GEOGRAPHIC_DATA])" at bounding box center [375, 8] width 46 height 4
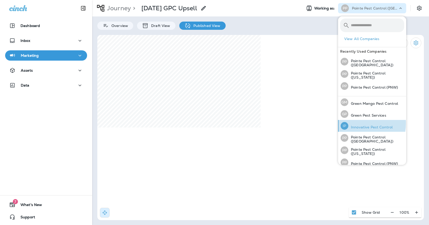
click at [353, 123] on div "IP Innovative Pest Control" at bounding box center [367, 126] width 56 height 12
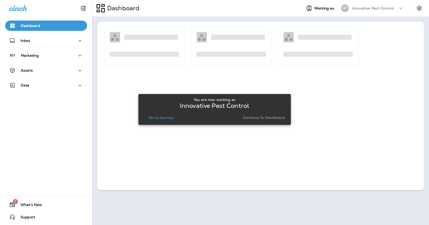
click at [168, 119] on p "Go to Journey" at bounding box center [161, 117] width 25 height 4
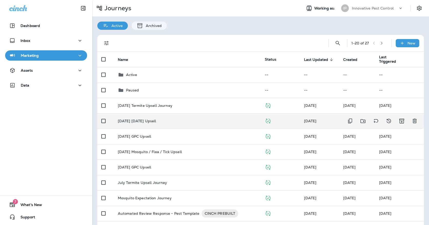
click at [156, 119] on p "[DATE] [DATE] Upsell" at bounding box center [137, 121] width 38 height 4
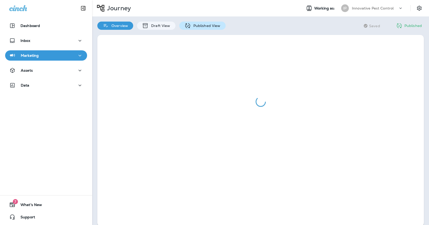
click at [187, 23] on icon at bounding box center [188, 26] width 6 height 6
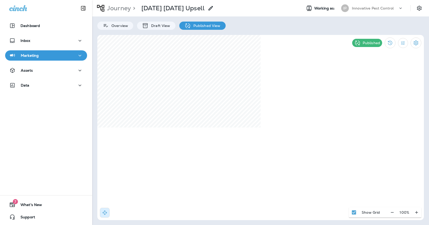
click at [125, 11] on p "Journey" at bounding box center [118, 8] width 26 height 8
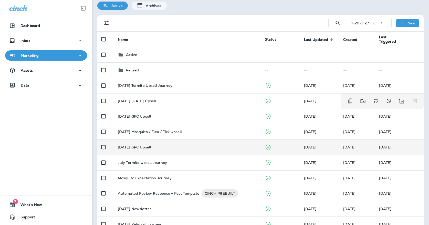
scroll to position [21, 0]
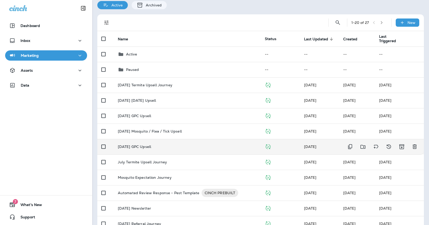
click at [139, 145] on p "[DATE] GPC Upsell" at bounding box center [134, 146] width 33 height 4
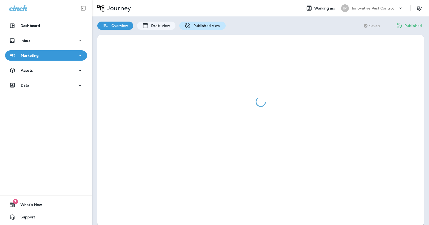
click at [189, 28] on icon at bounding box center [188, 26] width 6 height 6
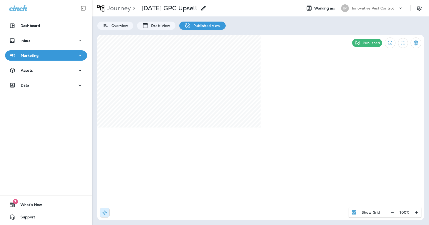
click at [366, 5] on div "Innovative Pest Control" at bounding box center [375, 8] width 46 height 8
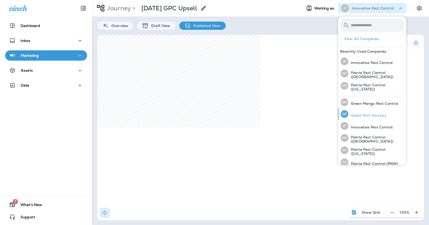
click at [360, 109] on div "[PERSON_NAME] Pest Services" at bounding box center [364, 114] width 50 height 12
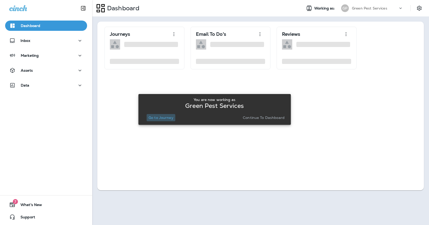
click at [161, 117] on p "Go to Journey" at bounding box center [161, 117] width 25 height 4
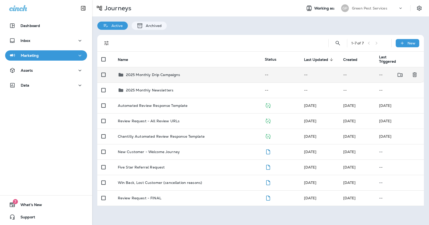
click at [172, 75] on td "2025 Monthly Drip Campaigns" at bounding box center [187, 74] width 147 height 15
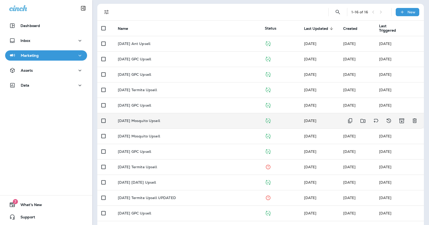
scroll to position [33, 0]
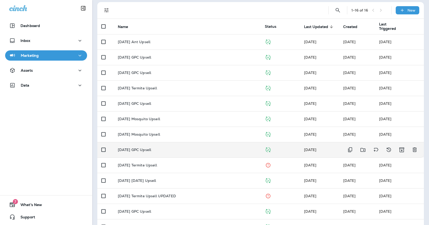
click at [151, 147] on p "[DATE] GPC Upsell" at bounding box center [134, 149] width 33 height 4
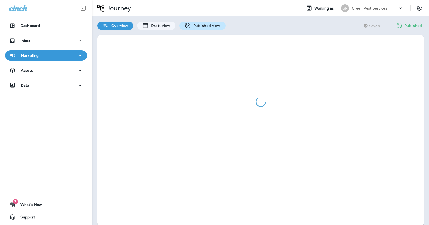
click at [186, 27] on icon at bounding box center [188, 26] width 6 height 6
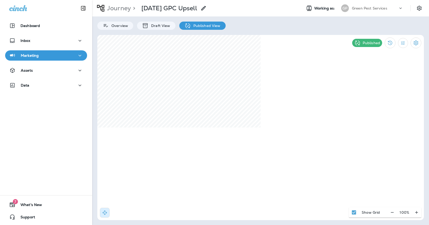
click at [125, 12] on div "Journey > [DATE] GPC Upsell" at bounding box center [149, 8] width 115 height 13
click at [117, 9] on p "Journey" at bounding box center [118, 8] width 26 height 8
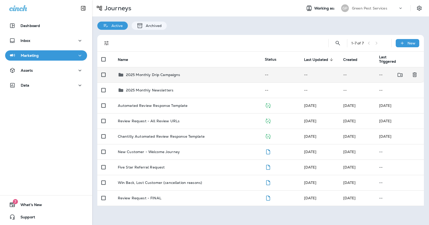
click at [140, 75] on td "2025 Monthly Drip Campaigns" at bounding box center [187, 74] width 147 height 15
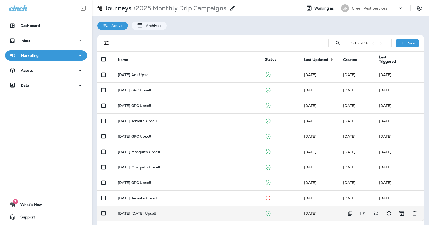
click at [135, 207] on td "[DATE] [DATE] Upsell" at bounding box center [187, 212] width 147 height 15
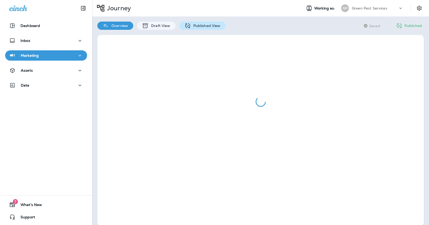
click at [191, 26] on p "Published View" at bounding box center [206, 26] width 30 height 4
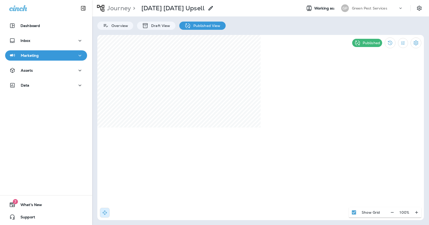
click at [354, 9] on p "Green Pest Services" at bounding box center [369, 8] width 35 height 4
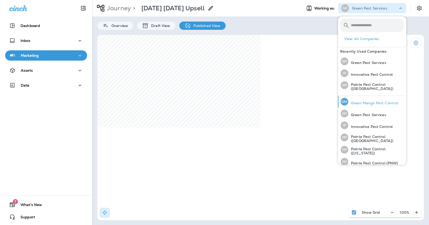
click at [352, 102] on p "Green Mango Pest Control" at bounding box center [374, 103] width 50 height 4
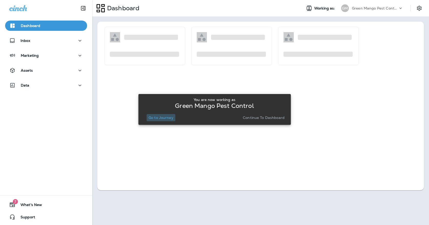
click at [167, 116] on p "Go to Journey" at bounding box center [161, 117] width 25 height 4
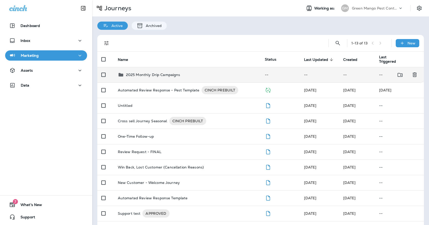
click at [140, 75] on td "2025 Monthly Drip Campaigns" at bounding box center [187, 74] width 147 height 15
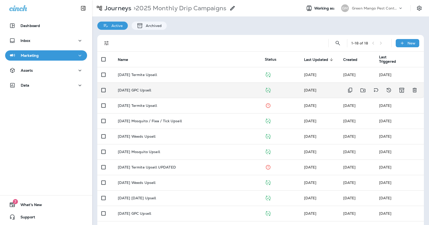
click at [144, 83] on td "[DATE] GPC Upsell" at bounding box center [187, 89] width 147 height 15
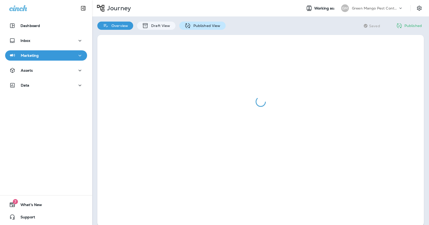
click at [186, 28] on icon at bounding box center [188, 26] width 6 height 6
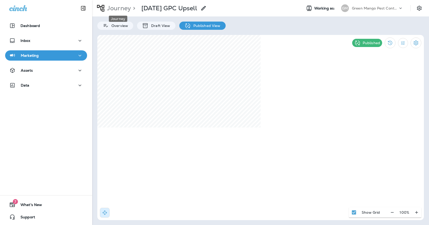
click at [116, 6] on p "Journey" at bounding box center [118, 8] width 26 height 8
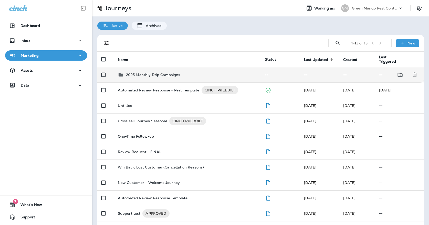
click at [145, 73] on p "2025 Monthly Drip Campaigns" at bounding box center [153, 75] width 54 height 4
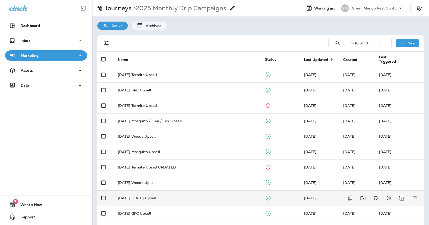
click at [180, 197] on td "[DATE] [DATE] Upsell" at bounding box center [187, 197] width 147 height 15
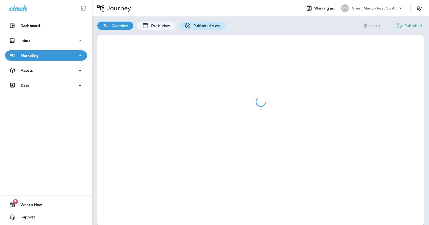
click at [205, 28] on p "Published View" at bounding box center [206, 26] width 30 height 4
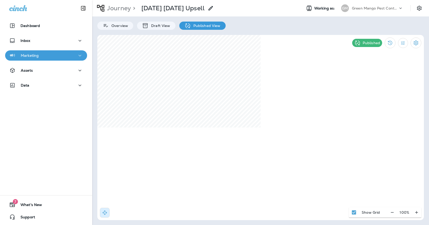
click at [77, 57] on icon "button" at bounding box center [80, 55] width 6 height 6
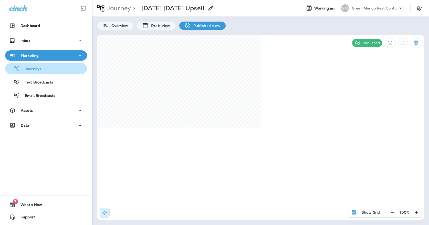
click at [73, 73] on button "Journeys" at bounding box center [46, 68] width 82 height 11
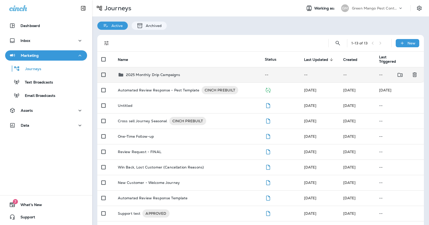
click at [145, 67] on td "2025 Monthly Drip Campaigns" at bounding box center [187, 74] width 147 height 15
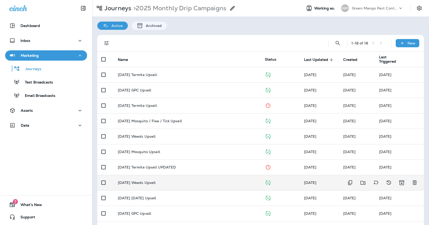
click at [138, 180] on p "[DATE] Weeds Upsell" at bounding box center [137, 182] width 38 height 4
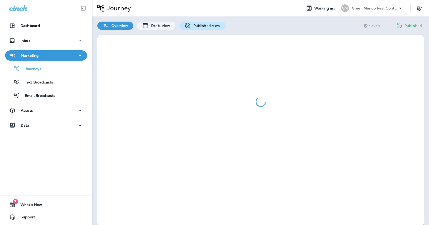
click at [191, 27] on p "Published View" at bounding box center [206, 26] width 30 height 4
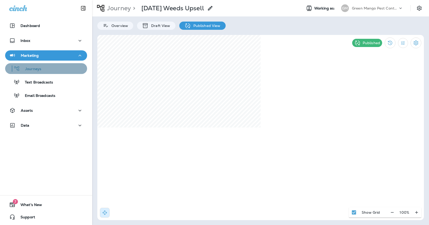
click at [59, 71] on div "Journeys" at bounding box center [46, 69] width 78 height 8
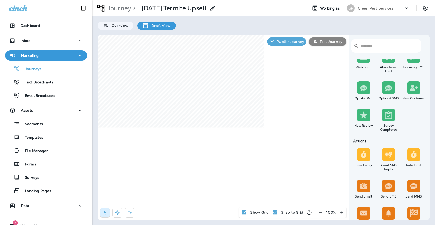
scroll to position [54, 0]
